Goal: Task Accomplishment & Management: Complete application form

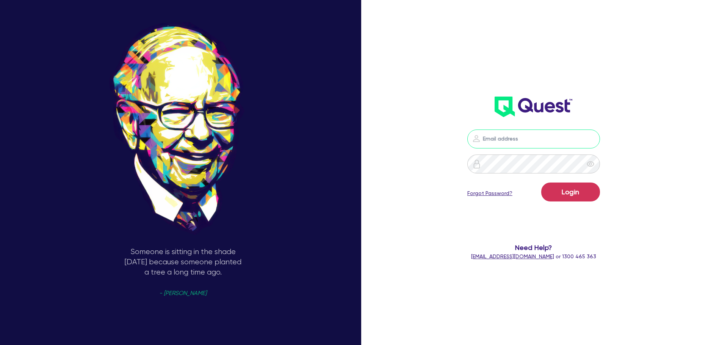
click at [509, 140] on input "email" at bounding box center [533, 139] width 133 height 19
type input "[EMAIL_ADDRESS][PERSON_NAME][DOMAIN_NAME]"
click at [560, 191] on button "Login" at bounding box center [570, 192] width 59 height 19
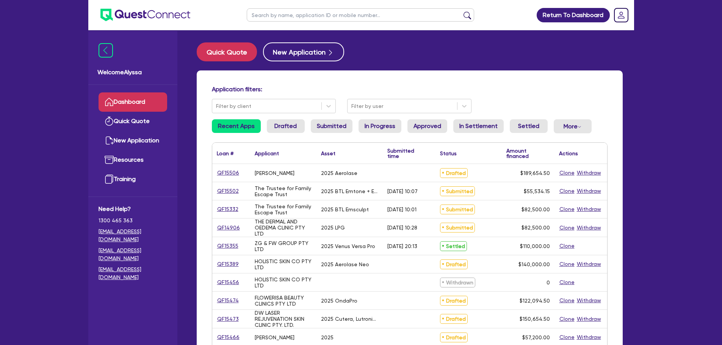
click at [270, 16] on input "text" at bounding box center [360, 14] width 227 height 13
type input "vander"
click at [461, 11] on button "submit" at bounding box center [467, 16] width 12 height 11
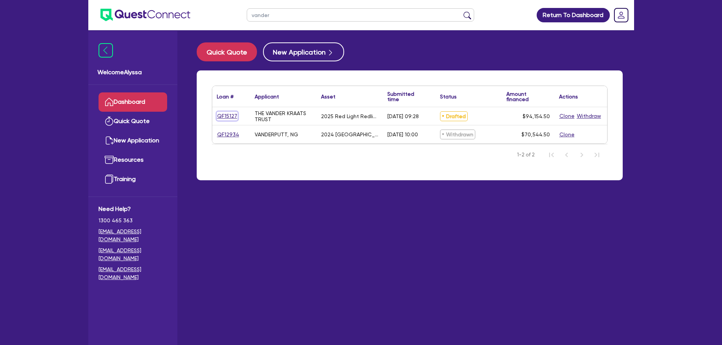
click at [231, 116] on link "QF15127" at bounding box center [227, 116] width 21 height 9
select select "Other"
select select "SECONDARY_ASSETS"
select select "MEDICAL_DENTAL_LABORATORY_EQUIPMENT"
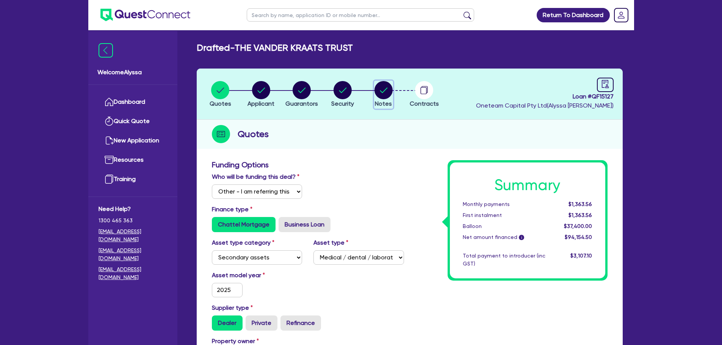
click at [379, 94] on circle "button" at bounding box center [383, 90] width 18 height 18
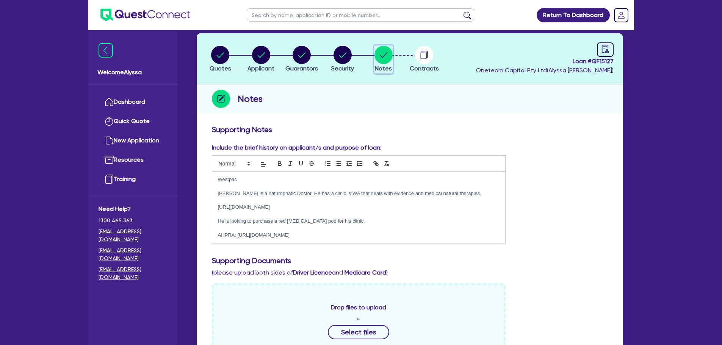
scroll to position [35, 0]
click at [420, 60] on circle "button" at bounding box center [424, 55] width 18 height 18
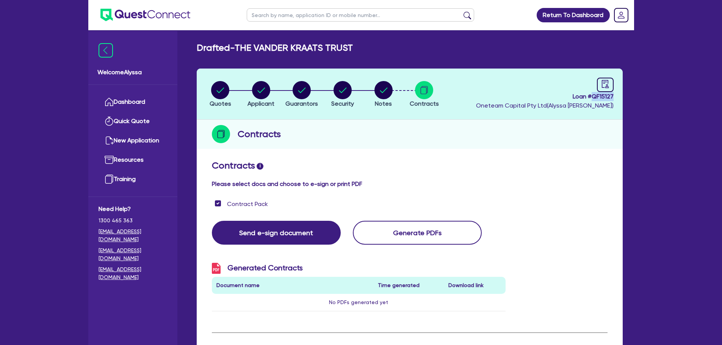
drag, startPoint x: 614, startPoint y: 95, endPoint x: 593, endPoint y: 97, distance: 20.6
click at [593, 97] on header "Quotes Applicant [GEOGRAPHIC_DATA] Security Notes Contracts Loan # QF15127 Onet…" at bounding box center [410, 94] width 426 height 51
copy span "QF15127"
